Goal: Navigation & Orientation: Find specific page/section

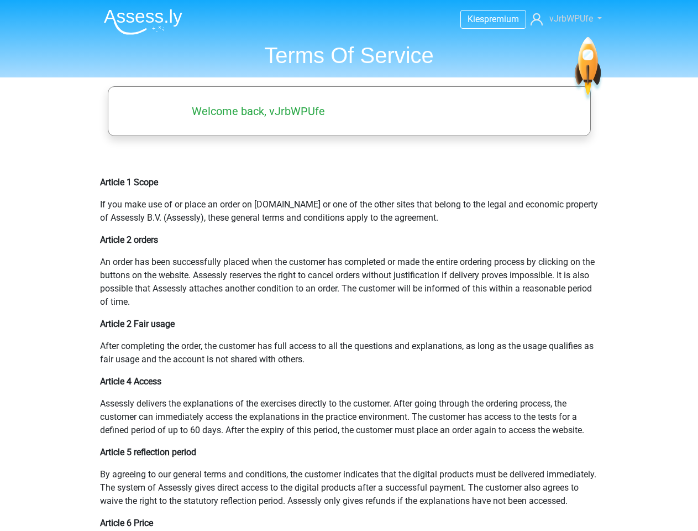
click at [565, 19] on span "vJrbWPUfe" at bounding box center [572, 18] width 44 height 11
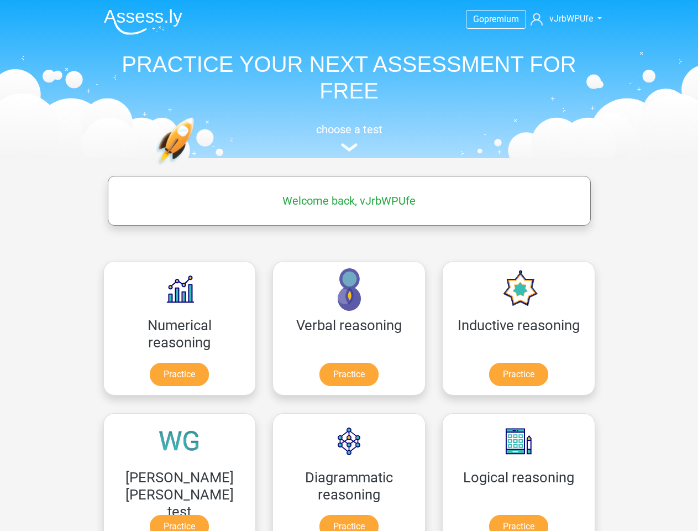
click at [565, 19] on span "vJrbWPUfe" at bounding box center [572, 18] width 44 height 11
click at [593, 19] on span at bounding box center [592, 18] width 12 height 9
